Goal: Transaction & Acquisition: Book appointment/travel/reservation

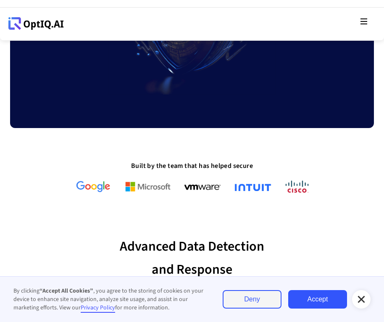
scroll to position [126, 0]
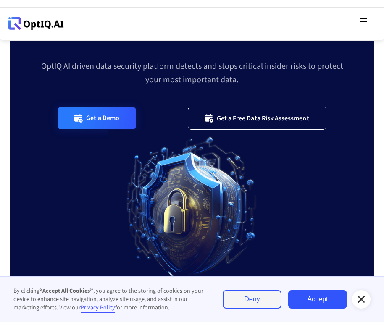
click at [108, 114] on div "Get a Demo" at bounding box center [102, 118] width 33 height 9
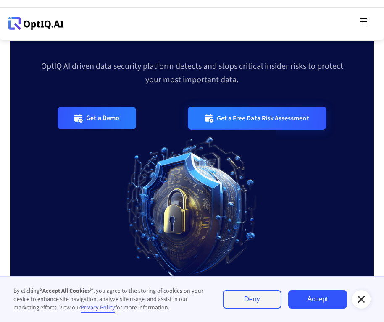
click at [288, 114] on div "Get a Free Data Risk Assessment" at bounding box center [263, 118] width 92 height 8
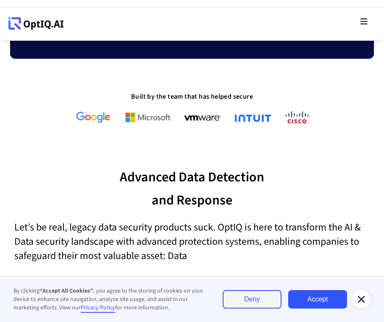
scroll to position [462, 0]
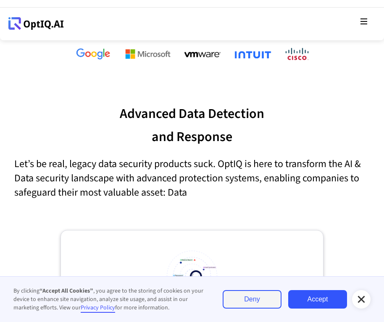
click at [320, 298] on link "Accept" at bounding box center [317, 299] width 59 height 18
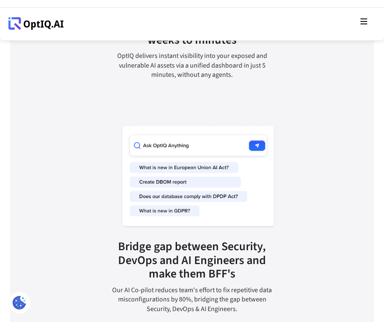
scroll to position [2144, 0]
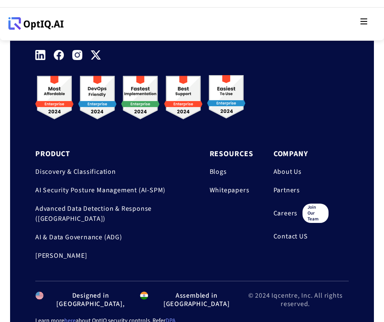
scroll to position [798, 0]
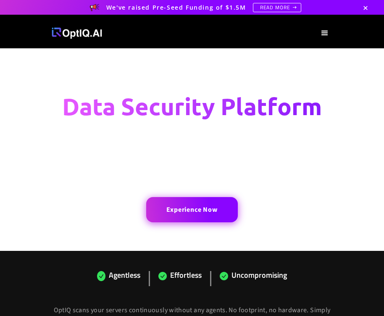
click at [198, 214] on link "Experience Now" at bounding box center [191, 209] width 91 height 25
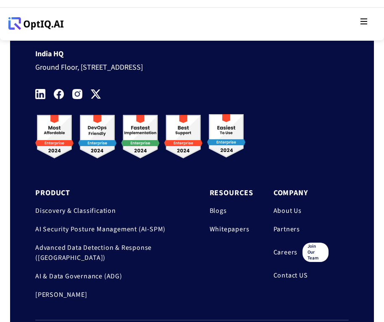
scroll to position [798, 0]
